Goal: Task Accomplishment & Management: Use online tool/utility

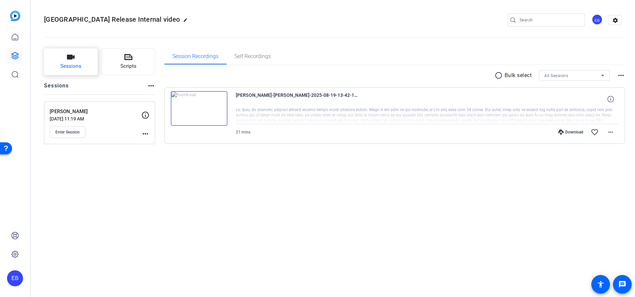
click at [62, 75] on div "Sessions Scripts Sessions more_horiz [PERSON_NAME] [DATE] 11:19 AM Enter Sessio…" at bounding box center [99, 106] width 111 height 117
click at [69, 60] on icon "button" at bounding box center [71, 57] width 8 height 8
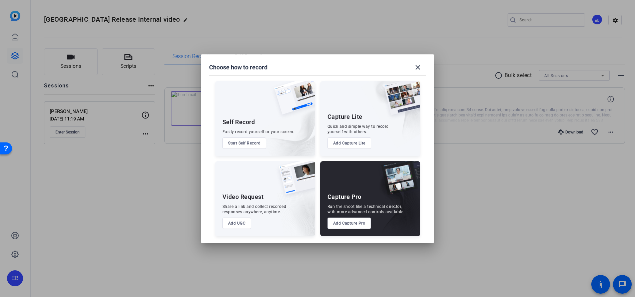
click at [352, 225] on button "Add Capture Pro" at bounding box center [349, 222] width 44 height 11
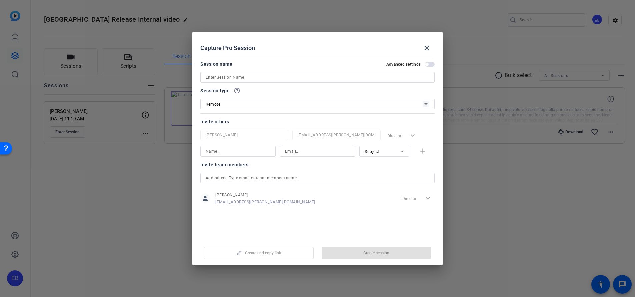
click at [214, 154] on input at bounding box center [238, 151] width 65 height 8
paste input "[PERSON_NAME]"
type input "[PERSON_NAME]"
click at [308, 151] on input at bounding box center [317, 151] width 65 height 8
paste input "[PERSON_NAME][EMAIL_ADDRESS][PERSON_NAME][DOMAIN_NAME]"
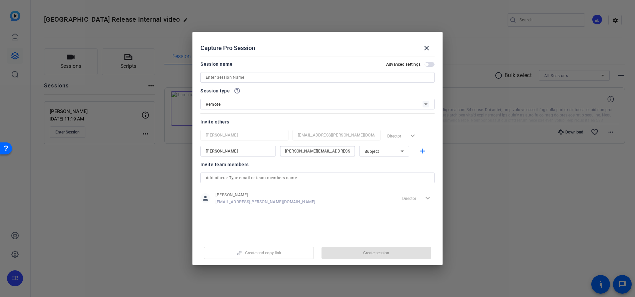
type input "[PERSON_NAME][EMAIL_ADDRESS][PERSON_NAME][DOMAIN_NAME]"
click at [378, 150] on span "Subject" at bounding box center [371, 151] width 15 height 5
click at [386, 164] on span "Collaborator" at bounding box center [376, 164] width 24 height 8
click at [250, 77] on input at bounding box center [317, 77] width 223 height 8
paste input "[PERSON_NAME]"
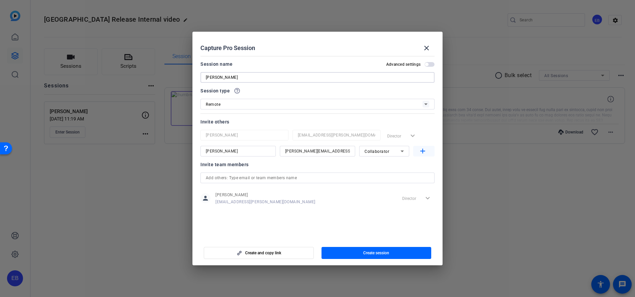
type input "[PERSON_NAME]"
click at [420, 150] on mat-icon "add" at bounding box center [422, 151] width 8 height 8
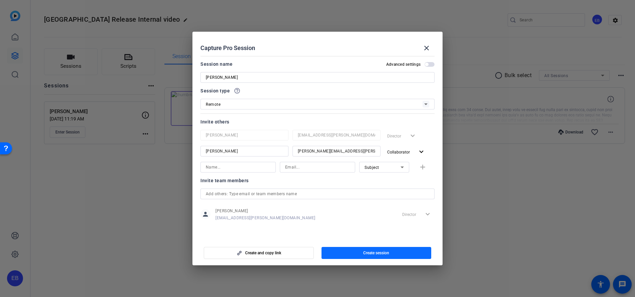
click at [393, 250] on span "button" at bounding box center [376, 253] width 110 height 16
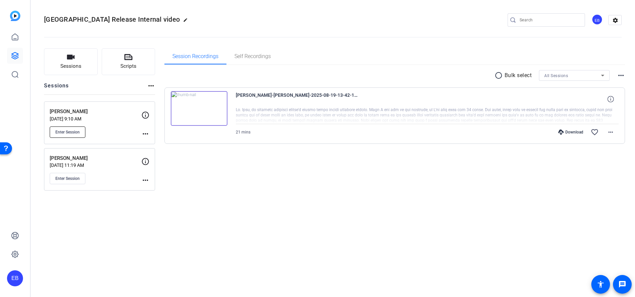
click at [69, 132] on span "Enter Session" at bounding box center [67, 131] width 24 height 5
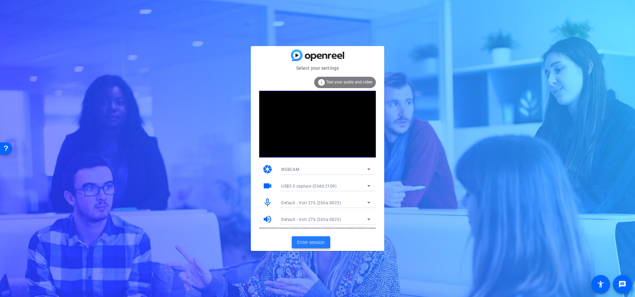
click at [293, 241] on span at bounding box center [311, 242] width 38 height 16
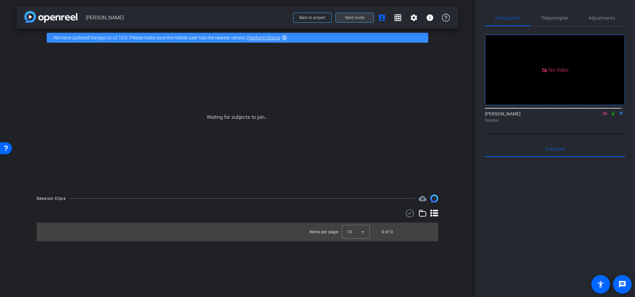
click at [361, 18] on span "Send invite" at bounding box center [355, 17] width 20 height 5
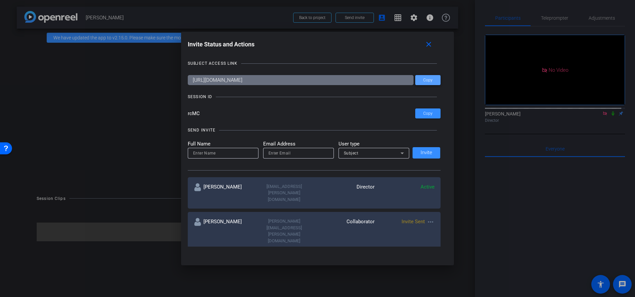
drag, startPoint x: 425, startPoint y: 81, endPoint x: 421, endPoint y: 78, distance: 4.7
click at [425, 80] on span "Copy" at bounding box center [427, 80] width 9 height 5
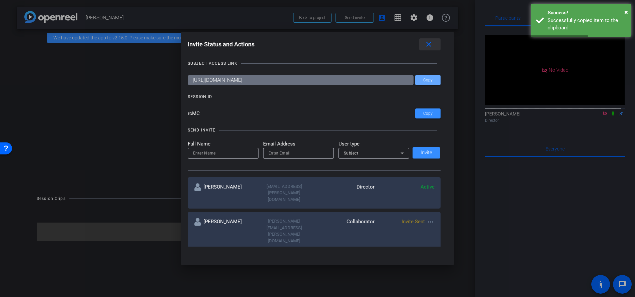
click at [431, 43] on mat-icon "close" at bounding box center [428, 44] width 8 height 8
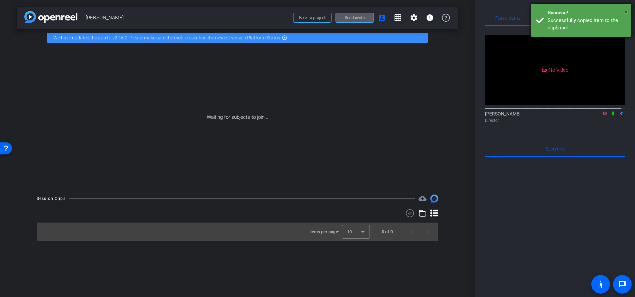
click at [626, 16] on span "×" at bounding box center [626, 12] width 4 height 8
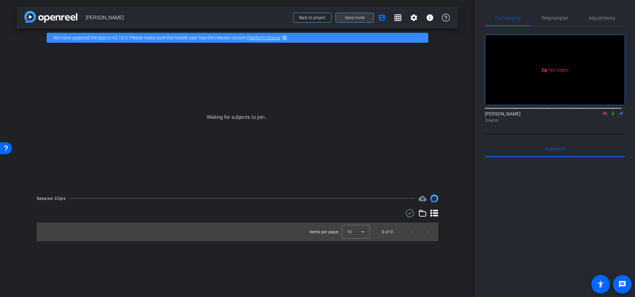
click at [366, 20] on span at bounding box center [355, 18] width 38 height 16
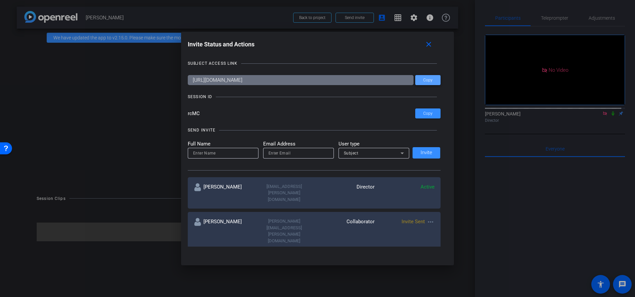
click at [429, 79] on span "Copy" at bounding box center [427, 80] width 9 height 5
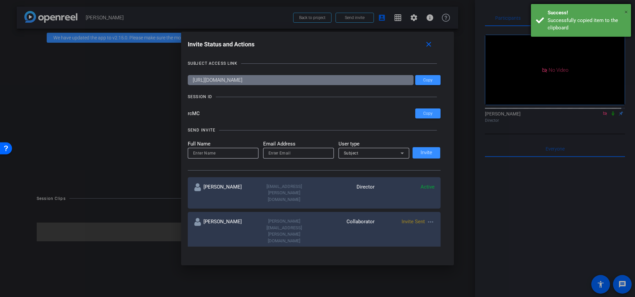
click at [626, 11] on span "×" at bounding box center [626, 12] width 4 height 8
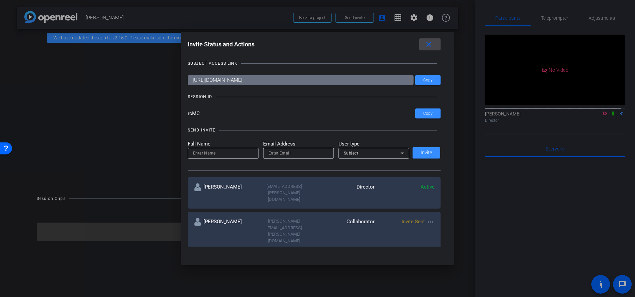
click at [437, 43] on span at bounding box center [429, 44] width 21 height 16
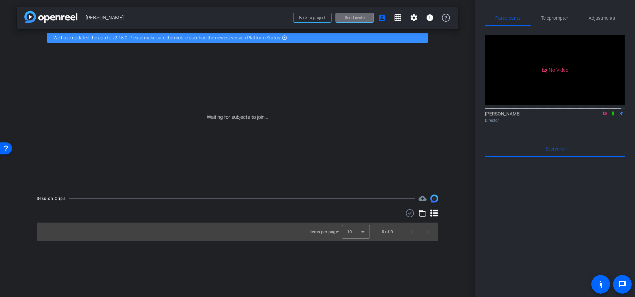
click at [357, 14] on span at bounding box center [355, 18] width 38 height 16
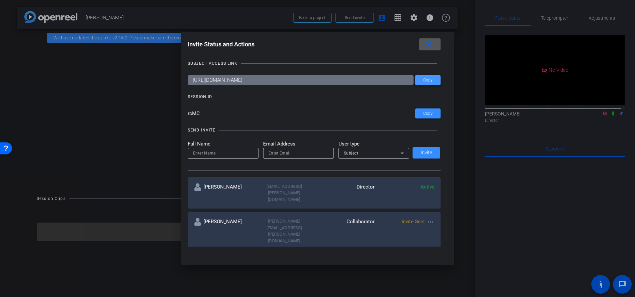
click at [423, 81] on span "Copy" at bounding box center [427, 80] width 9 height 5
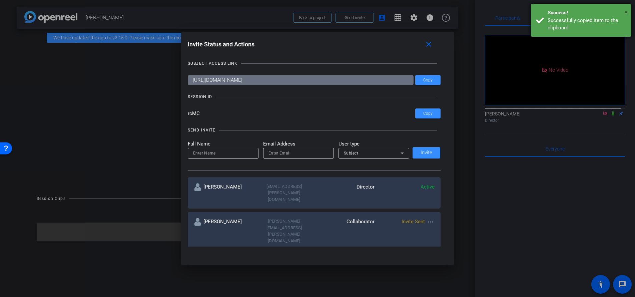
click at [626, 13] on span "×" at bounding box center [626, 12] width 4 height 8
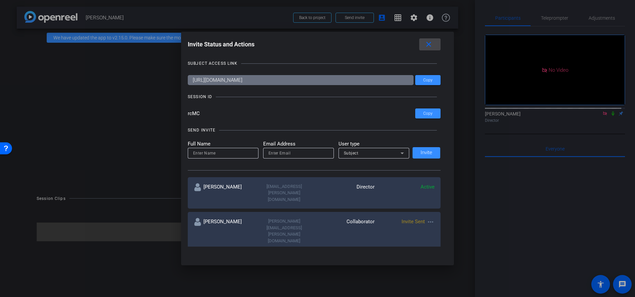
click at [432, 43] on mat-icon "close" at bounding box center [428, 44] width 8 height 8
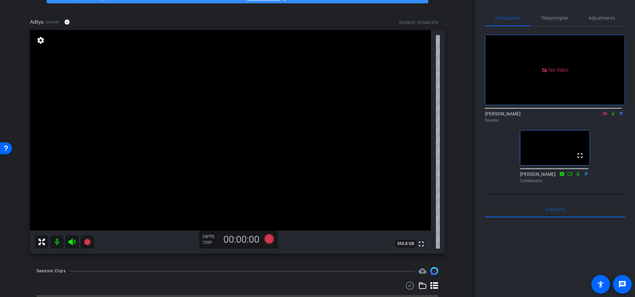
scroll to position [26, 0]
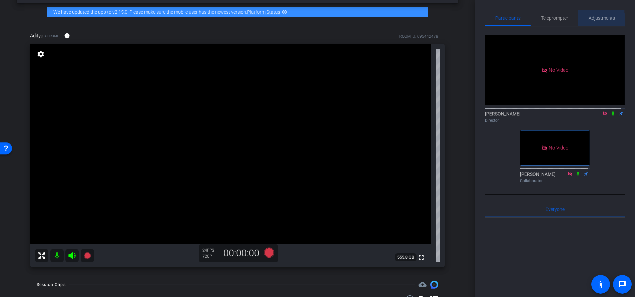
click at [592, 20] on span "Adjustments" at bounding box center [601, 18] width 26 height 5
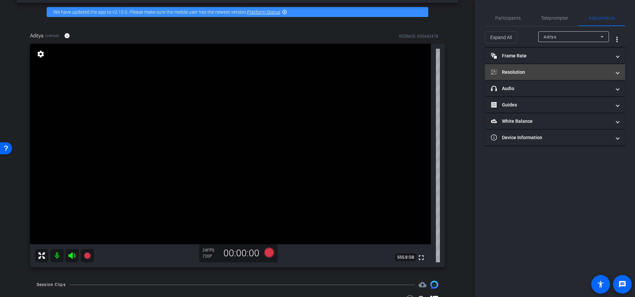
click at [502, 71] on mat-panel-title "Resolution" at bounding box center [551, 72] width 120 height 7
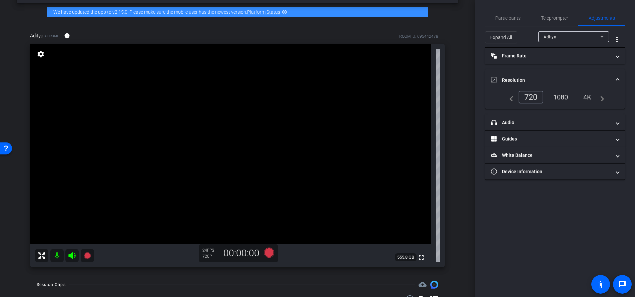
click at [555, 98] on div "1080" at bounding box center [560, 96] width 25 height 11
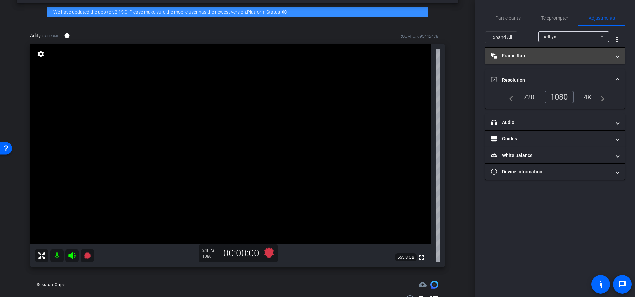
click at [539, 61] on mat-expansion-panel-header "Frame Rate Frame Rate" at bounding box center [555, 56] width 140 height 16
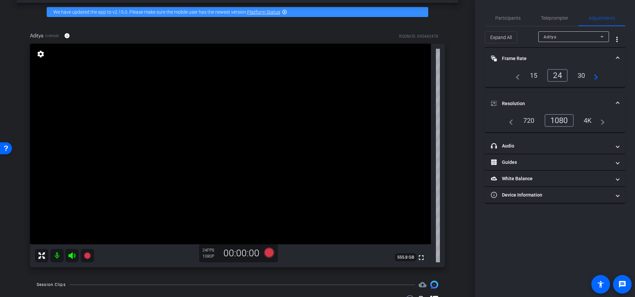
click at [586, 78] on div "30" at bounding box center [581, 75] width 18 height 11
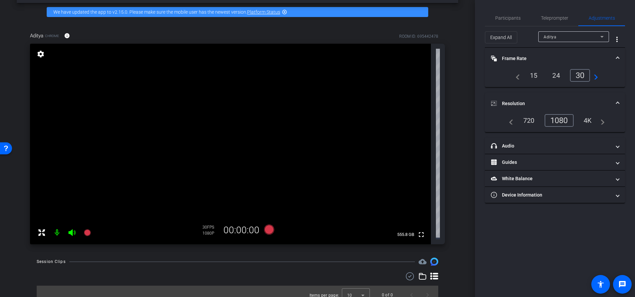
click at [557, 74] on div "24" at bounding box center [556, 75] width 18 height 11
click at [584, 79] on div "30" at bounding box center [581, 75] width 18 height 11
click at [520, 14] on div "Participants" at bounding box center [508, 18] width 46 height 16
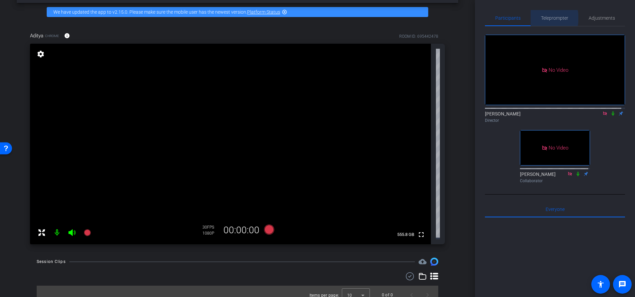
click at [547, 18] on span "Teleprompter" at bounding box center [554, 18] width 27 height 5
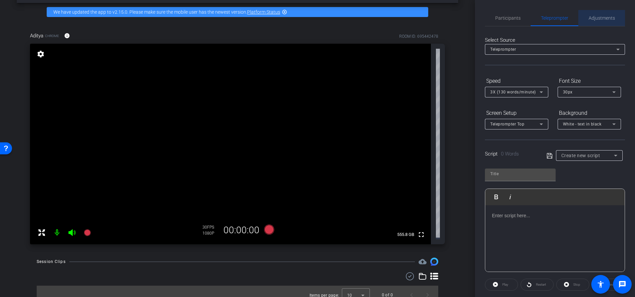
click at [606, 18] on span "Adjustments" at bounding box center [601, 18] width 26 height 5
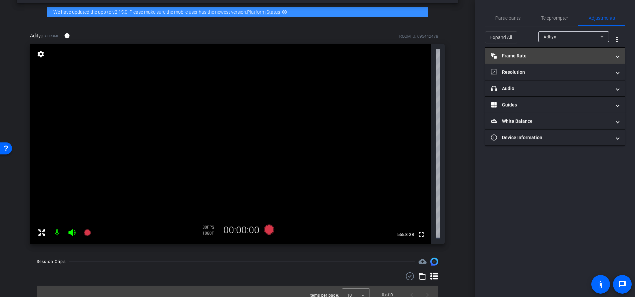
click at [542, 55] on mat-panel-title "Frame Rate Frame Rate" at bounding box center [551, 55] width 120 height 7
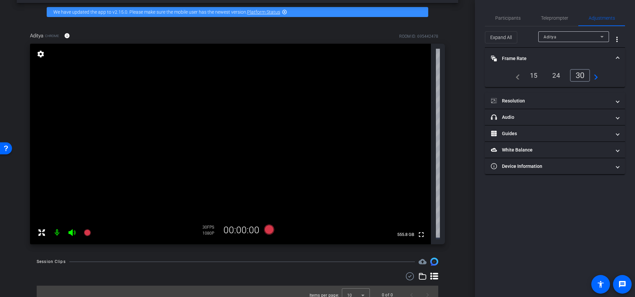
drag, startPoint x: 522, startPoint y: 101, endPoint x: 555, endPoint y: 113, distance: 35.0
click at [522, 101] on mat-panel-title "Resolution" at bounding box center [551, 100] width 120 height 7
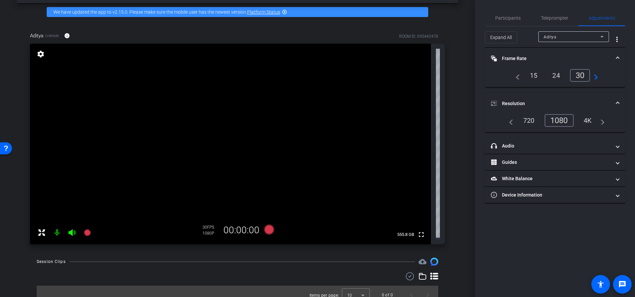
click at [536, 122] on div "720" at bounding box center [528, 120] width 21 height 11
click at [562, 121] on div "1080" at bounding box center [560, 120] width 25 height 11
click at [553, 72] on div "24" at bounding box center [556, 75] width 18 height 11
click at [584, 76] on div "30" at bounding box center [581, 75] width 18 height 11
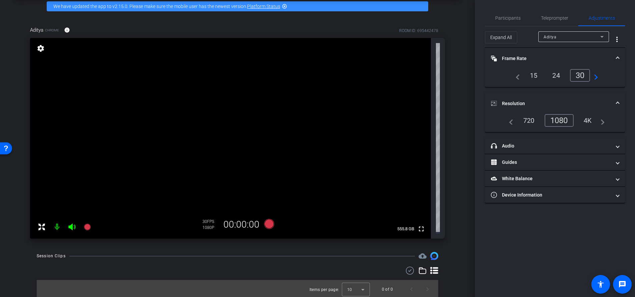
scroll to position [0, 0]
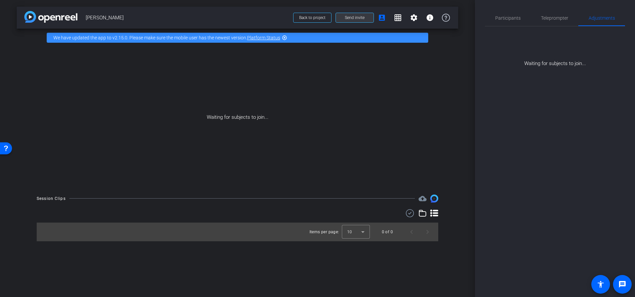
click at [368, 24] on span at bounding box center [355, 18] width 38 height 16
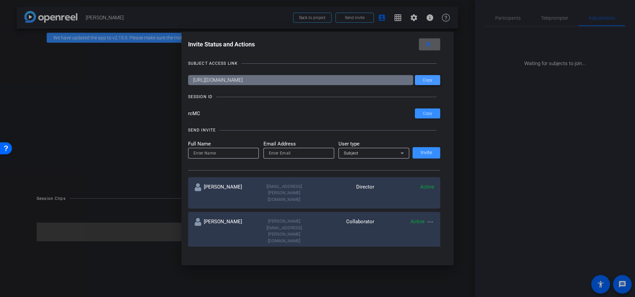
click at [436, 79] on span at bounding box center [427, 80] width 25 height 16
click at [427, 42] on mat-icon "close" at bounding box center [428, 44] width 8 height 8
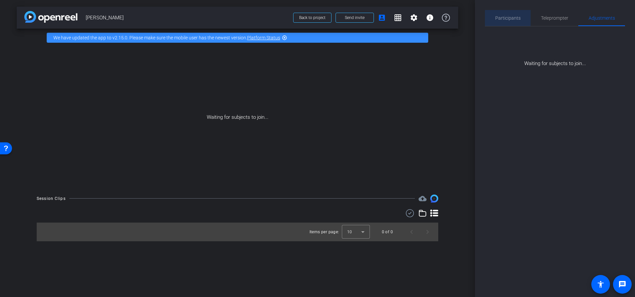
click at [509, 23] on span "Participants" at bounding box center [507, 18] width 25 height 16
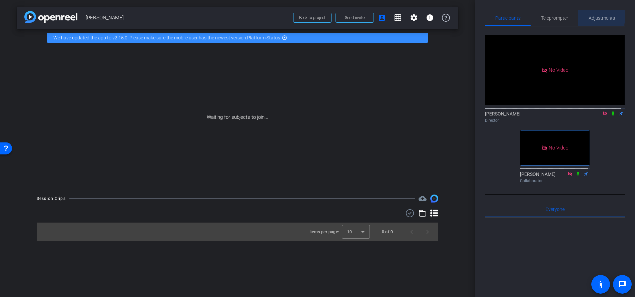
click at [594, 17] on span "Adjustments" at bounding box center [601, 18] width 26 height 5
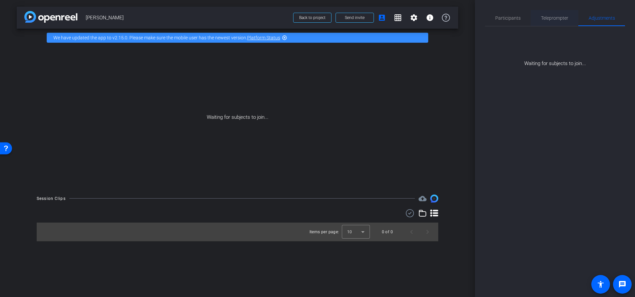
click at [558, 16] on span "Teleprompter" at bounding box center [554, 18] width 27 height 5
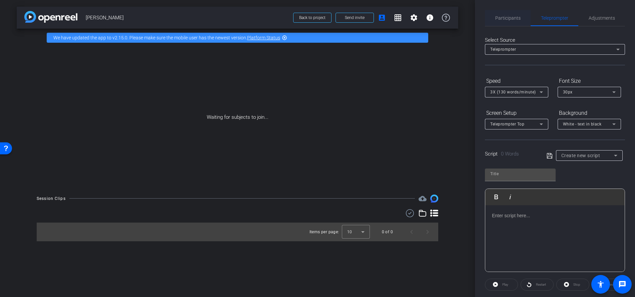
click at [505, 19] on span "Participants" at bounding box center [507, 18] width 25 height 5
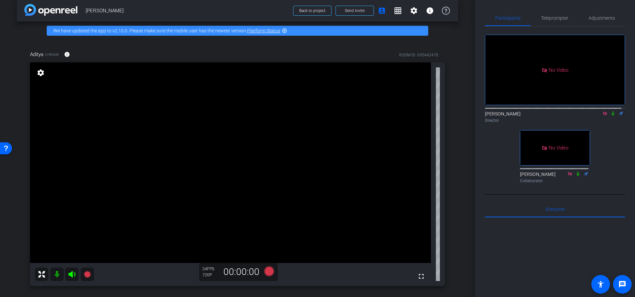
scroll to position [7, 0]
click at [604, 23] on span "Adjustments" at bounding box center [601, 18] width 26 height 16
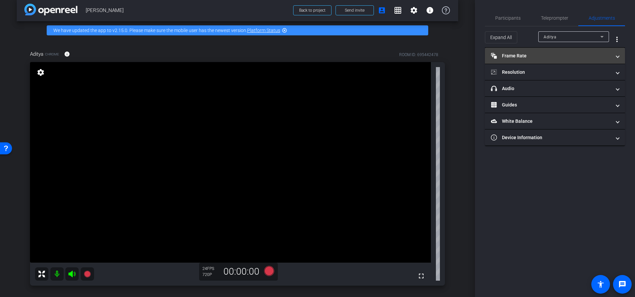
click at [558, 60] on mat-expansion-panel-header "Frame Rate Frame Rate" at bounding box center [555, 56] width 140 height 16
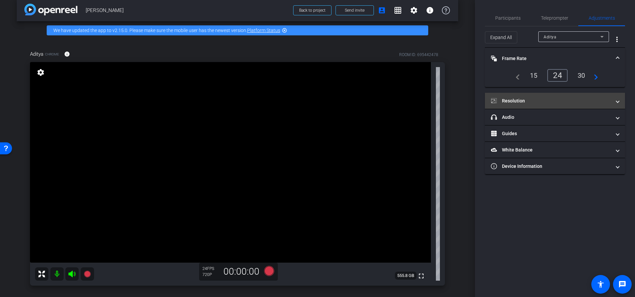
click at [561, 98] on mat-panel-title "Resolution" at bounding box center [551, 100] width 120 height 7
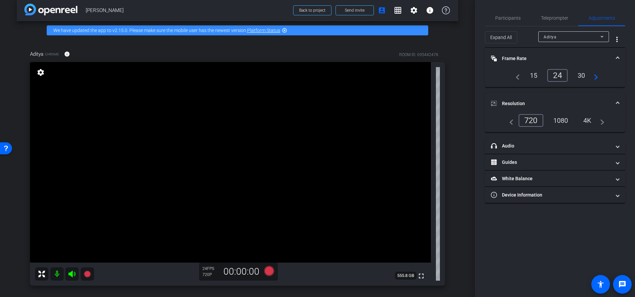
click at [560, 120] on div "1080" at bounding box center [560, 120] width 25 height 11
click at [582, 78] on div "30" at bounding box center [581, 75] width 18 height 11
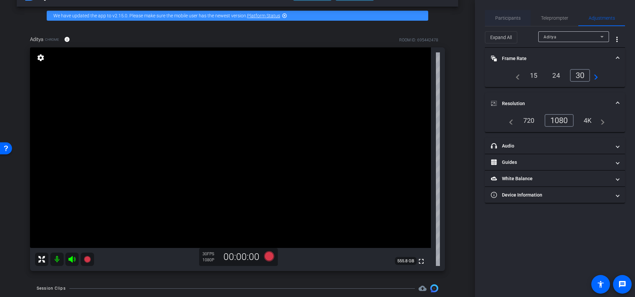
click at [503, 17] on span "Participants" at bounding box center [507, 18] width 25 height 5
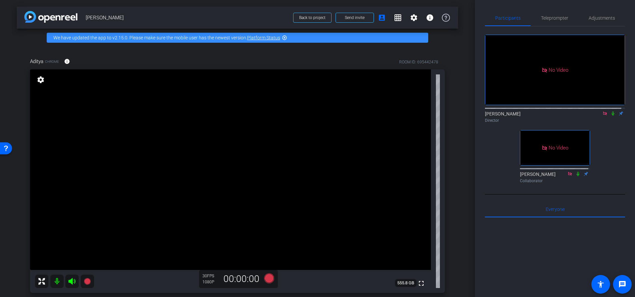
scroll to position [54, 0]
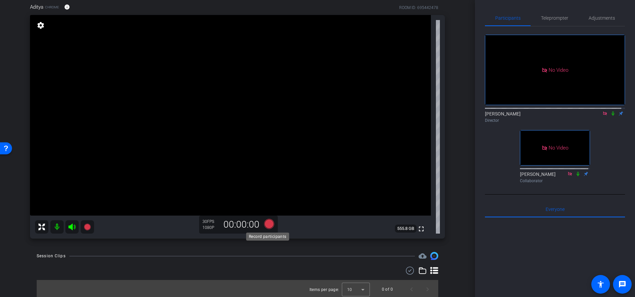
click at [269, 223] on icon at bounding box center [269, 224] width 10 height 10
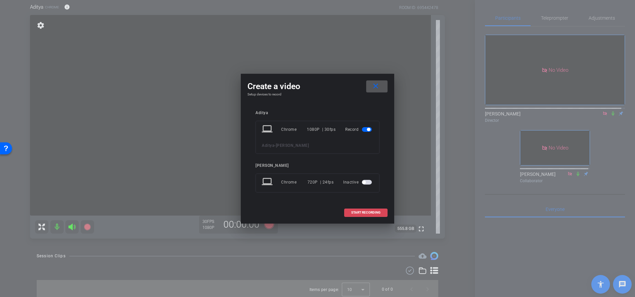
click at [382, 216] on span at bounding box center [365, 212] width 43 height 16
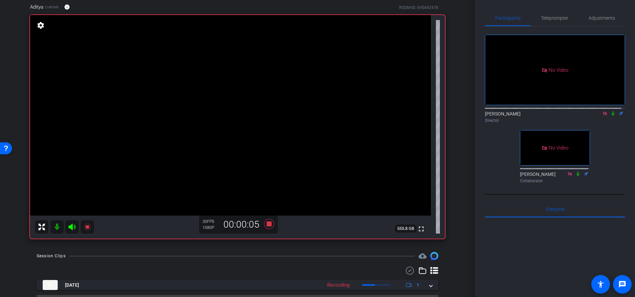
click at [612, 111] on icon at bounding box center [613, 113] width 3 height 4
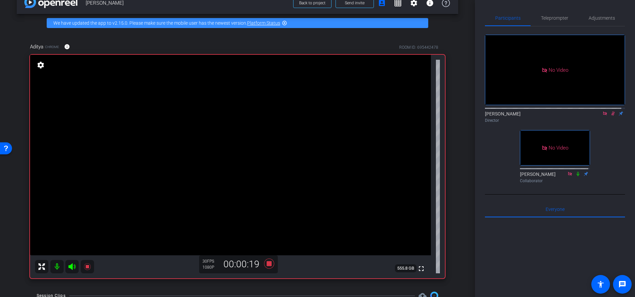
scroll to position [27, 0]
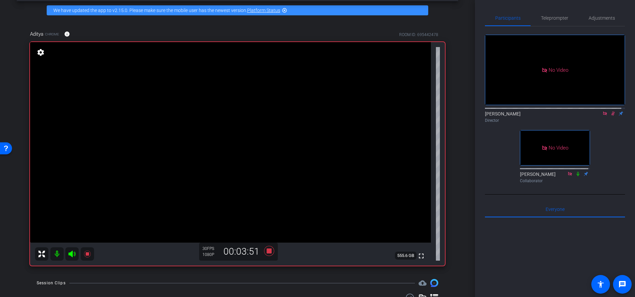
click at [610, 111] on icon at bounding box center [612, 113] width 5 height 5
click at [611, 112] on icon at bounding box center [613, 113] width 4 height 4
click at [610, 112] on icon at bounding box center [612, 113] width 5 height 5
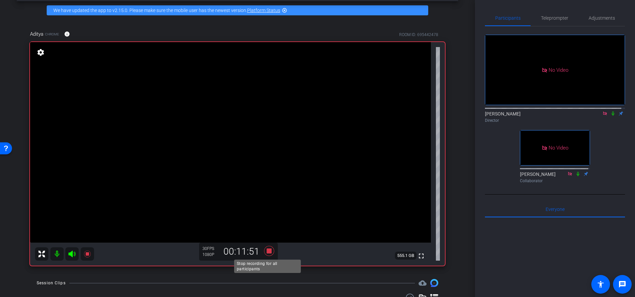
click at [269, 249] on icon at bounding box center [269, 251] width 10 height 10
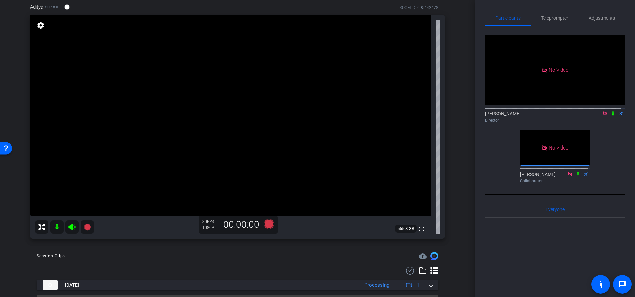
scroll to position [71, 0]
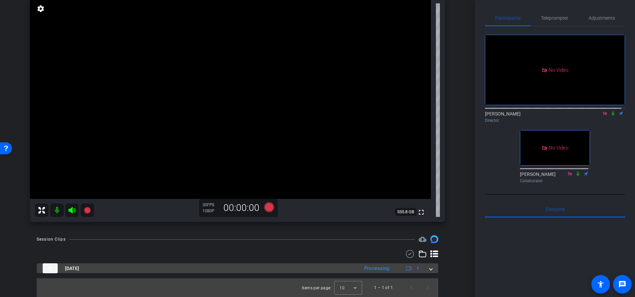
click at [429, 269] on span at bounding box center [430, 268] width 3 height 7
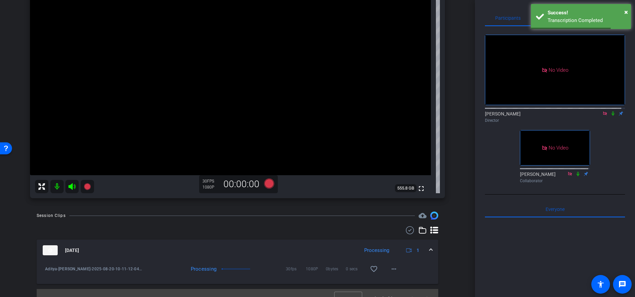
scroll to position [95, 0]
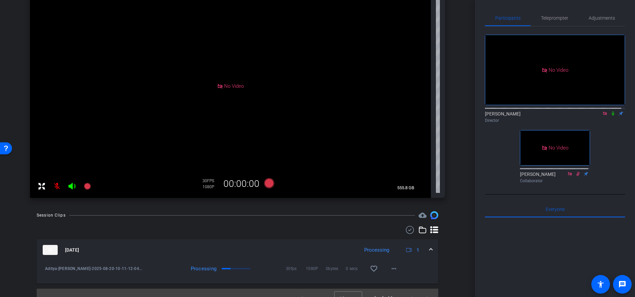
click at [610, 112] on icon at bounding box center [612, 113] width 5 height 5
